Goal: Book appointment/travel/reservation

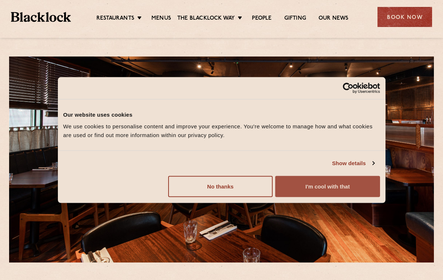
click at [311, 187] on button "I'm cool with that" at bounding box center [327, 186] width 105 height 21
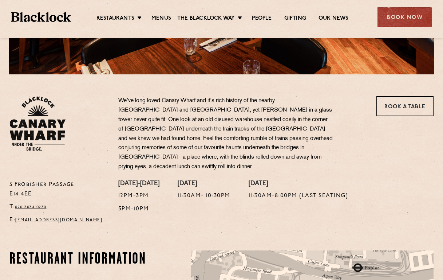
scroll to position [182, 0]
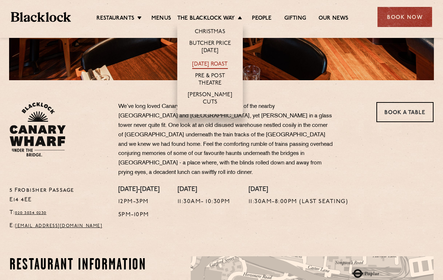
click at [214, 64] on link "[DATE] Roast" at bounding box center [209, 65] width 35 height 8
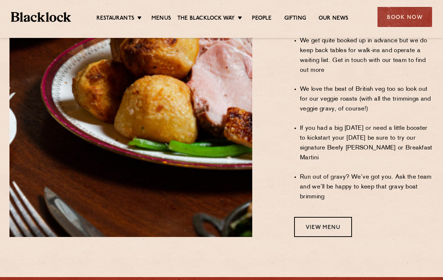
scroll to position [620, 0]
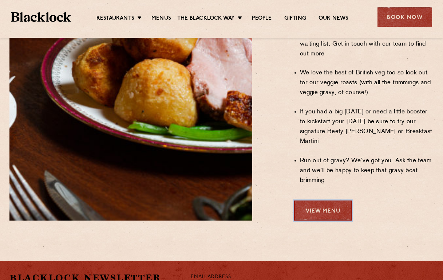
click at [319, 200] on link "View Menu" at bounding box center [323, 210] width 58 height 20
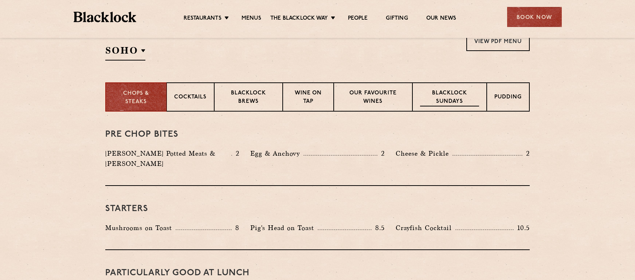
click at [453, 96] on p "Blacklock Sundays" at bounding box center [449, 97] width 59 height 17
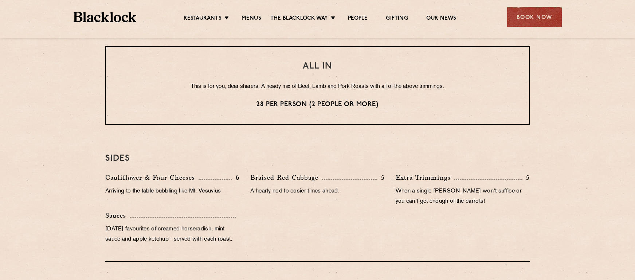
scroll to position [619, 0]
click at [302, 87] on p "This is for you, dear sharers. A heady mix of Beef, Lamb and Pork Roasts with a…" at bounding box center [318, 86] width 394 height 9
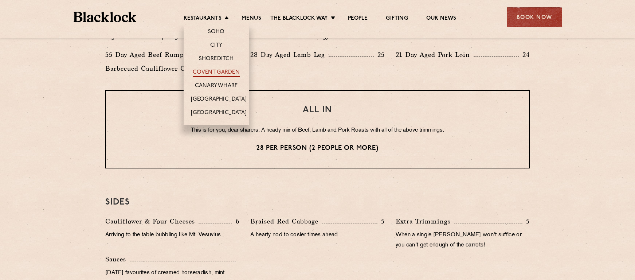
scroll to position [510, 0]
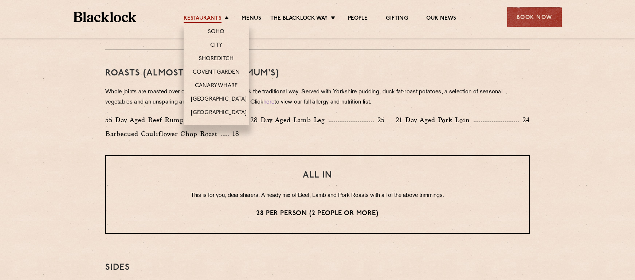
click at [218, 17] on link "Restaurants" at bounding box center [203, 19] width 38 height 8
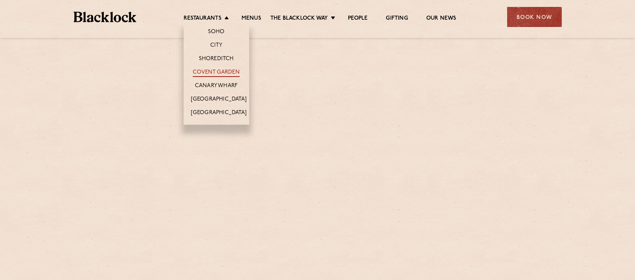
click at [224, 70] on link "Covent Garden" at bounding box center [216, 73] width 47 height 8
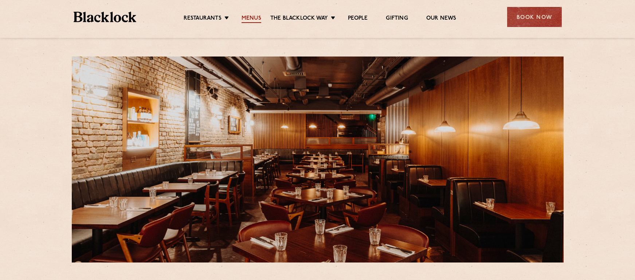
click at [258, 16] on link "Menus" at bounding box center [251, 19] width 20 height 8
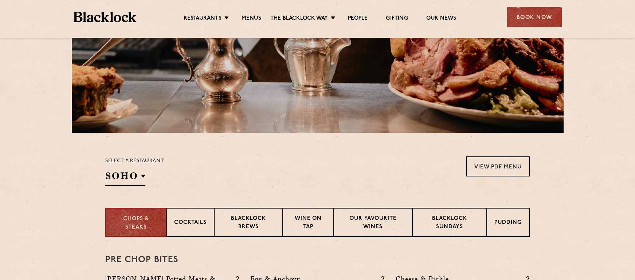
scroll to position [146, 0]
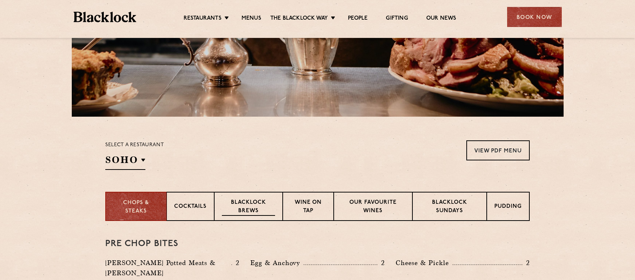
click at [255, 203] on p "Blacklock Brews" at bounding box center [248, 206] width 53 height 17
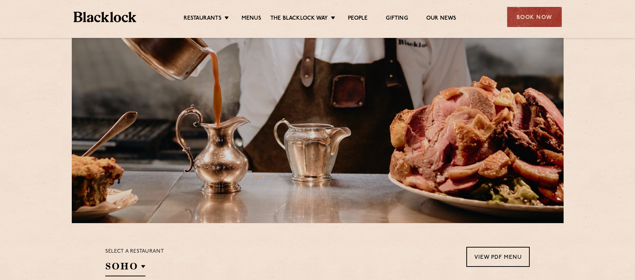
scroll to position [0, 0]
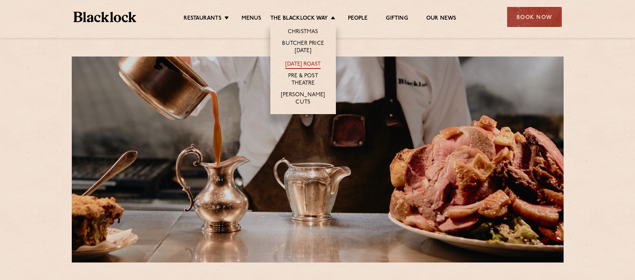
click at [310, 62] on link "[DATE] Roast" at bounding box center [302, 65] width 35 height 8
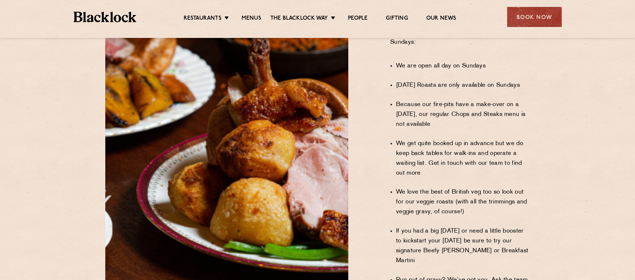
scroll to position [510, 0]
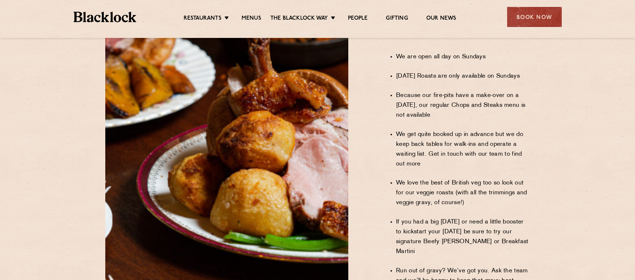
click at [532, 14] on div "Book Now" at bounding box center [534, 17] width 55 height 20
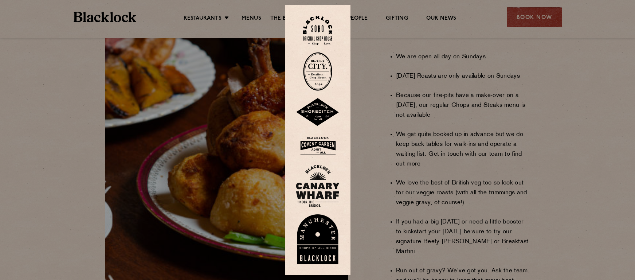
click at [320, 191] on img at bounding box center [318, 186] width 44 height 42
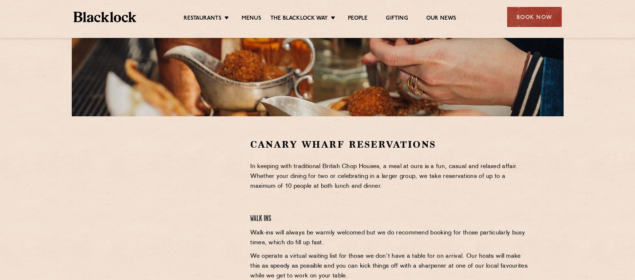
scroll to position [218, 0]
